Goal: Transaction & Acquisition: Download file/media

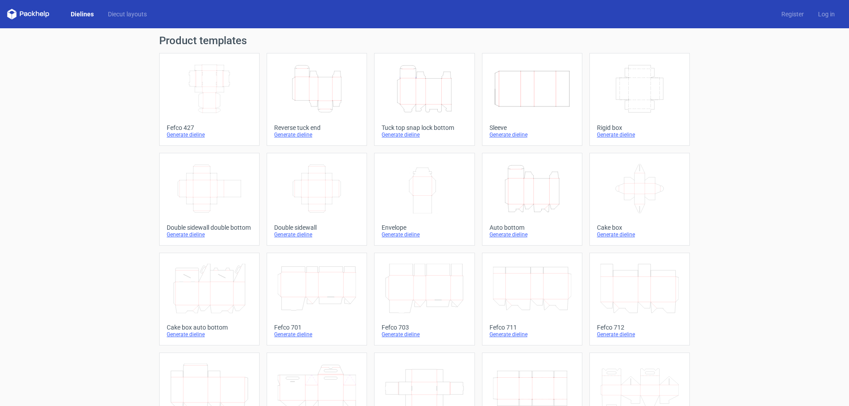
click at [180, 131] on div "Generate dieline" at bounding box center [209, 134] width 85 height 7
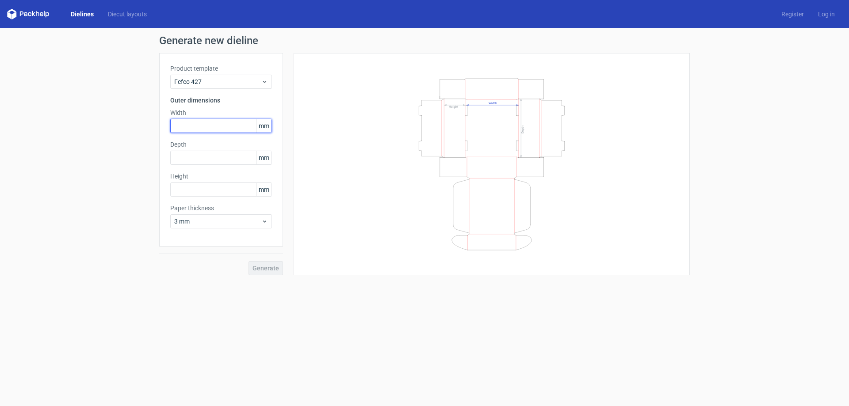
click at [203, 131] on input "text" at bounding box center [221, 126] width 102 height 14
type input "140"
type input "100"
drag, startPoint x: 223, startPoint y: 192, endPoint x: 86, endPoint y: 193, distance: 137.0
click at [86, 193] on div "Generate new dieline Product template Fefco 427 Outer dimensions Width 140 mm D…" at bounding box center [424, 155] width 849 height 254
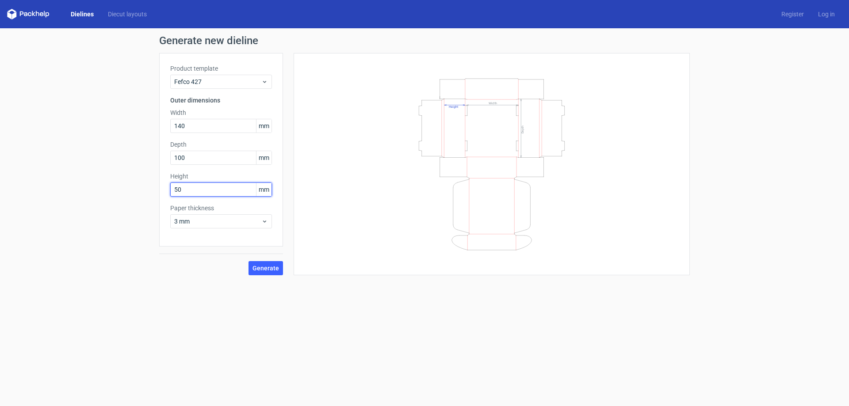
type input "50"
click at [257, 259] on div "Generate" at bounding box center [221, 261] width 124 height 29
click at [131, 14] on link "Diecut layouts" at bounding box center [127, 14] width 53 height 9
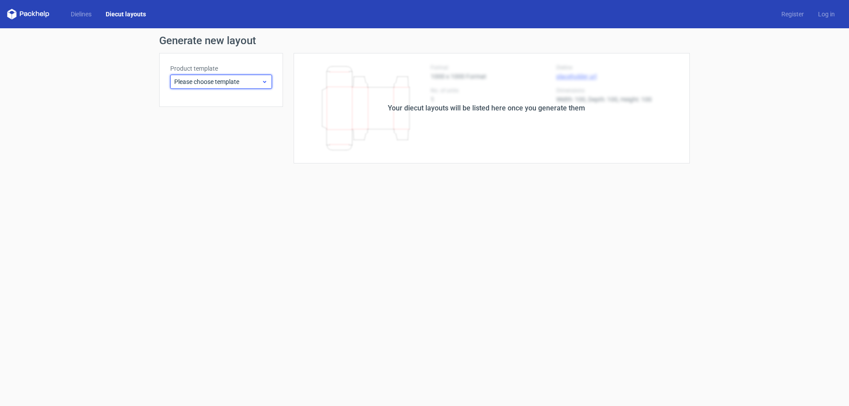
click at [197, 78] on span "Please choose template" at bounding box center [217, 81] width 87 height 9
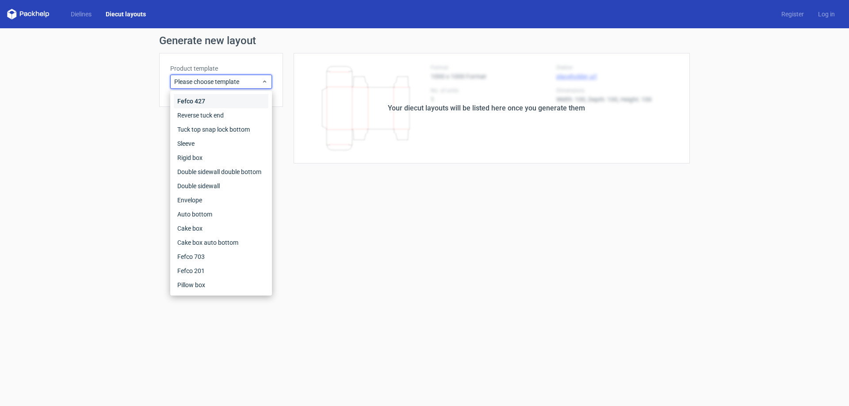
click at [203, 101] on div "Fefco 427" at bounding box center [221, 101] width 95 height 14
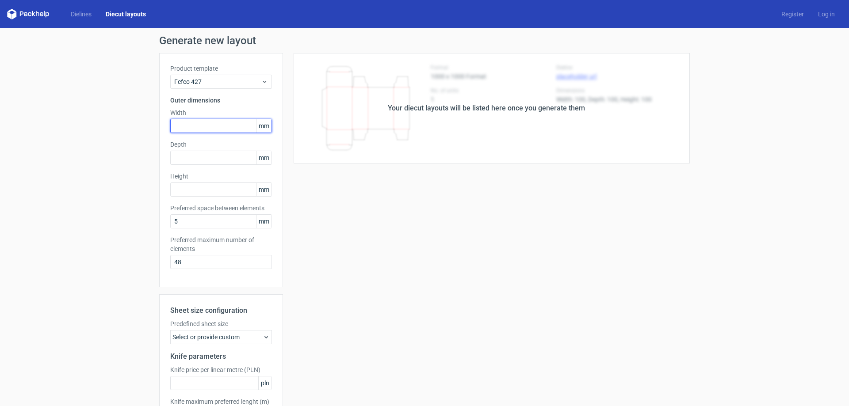
click at [196, 129] on input "text" at bounding box center [221, 126] width 102 height 14
type input "140"
click at [202, 156] on input "text" at bounding box center [221, 158] width 102 height 14
type input "100"
click at [201, 189] on input "text" at bounding box center [221, 190] width 102 height 14
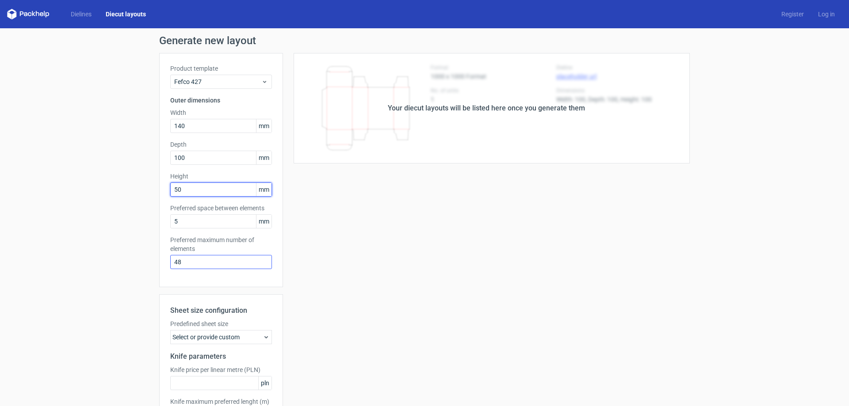
type input "50"
drag, startPoint x: 194, startPoint y: 263, endPoint x: 121, endPoint y: 264, distance: 72.5
click at [121, 264] on div "Generate new layout Product template Fefco 427 Outer dimensions Width 140 mm De…" at bounding box center [424, 252] width 849 height 448
type input "1"
type input "2"
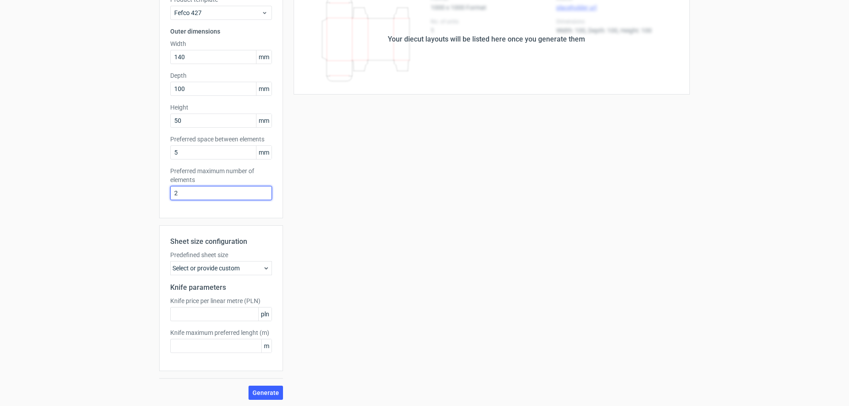
scroll to position [70, 0]
click at [262, 388] on button "Generate" at bounding box center [265, 392] width 34 height 14
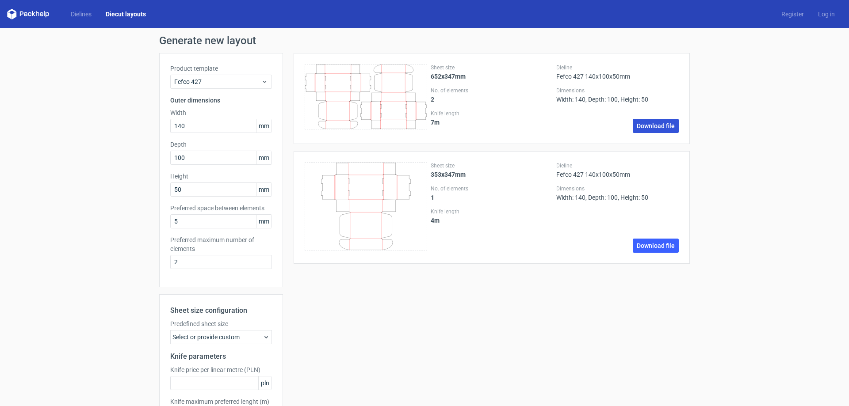
click at [648, 126] on link "Download file" at bounding box center [655, 126] width 46 height 14
